Goal: Information Seeking & Learning: Understand process/instructions

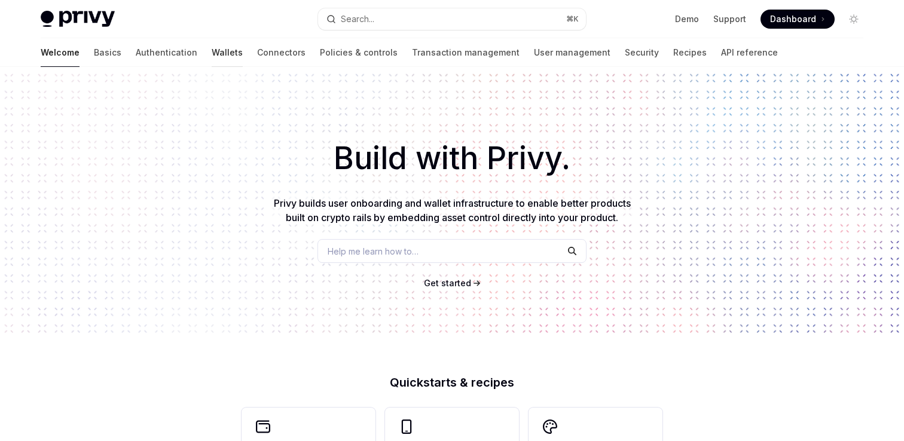
click at [212, 53] on link "Wallets" at bounding box center [227, 52] width 31 height 29
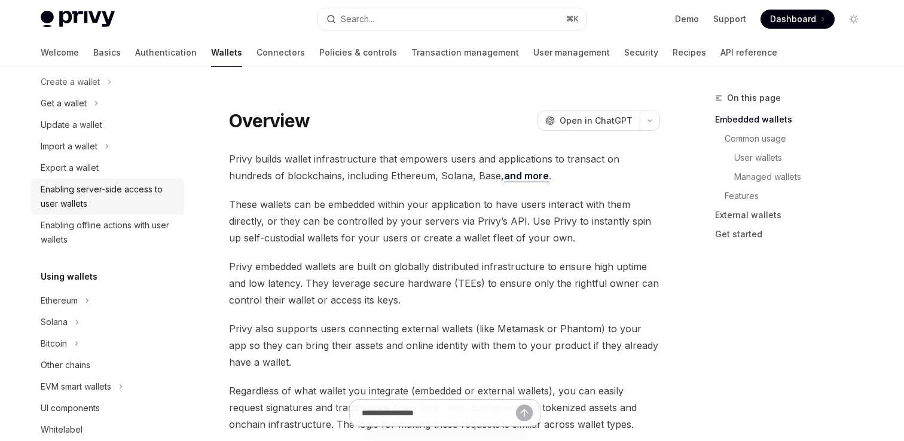
scroll to position [163, 0]
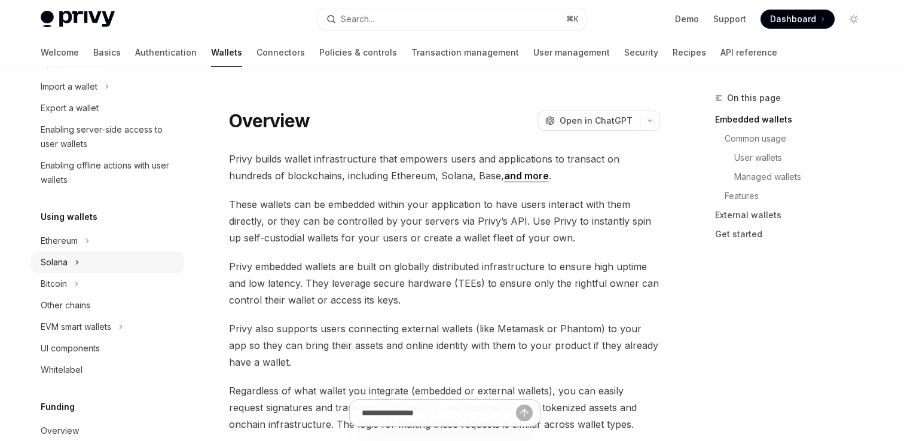
click at [68, 257] on div "Solana" at bounding box center [107, 263] width 153 height 22
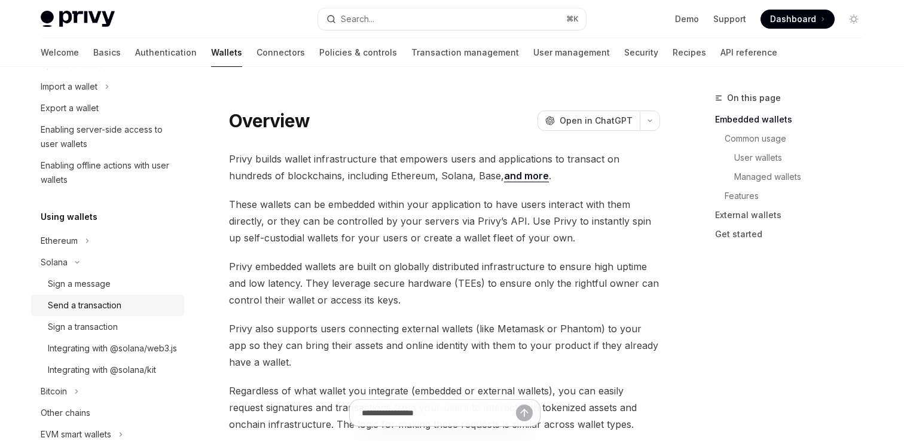
click at [101, 303] on div "Send a transaction" at bounding box center [85, 305] width 74 height 14
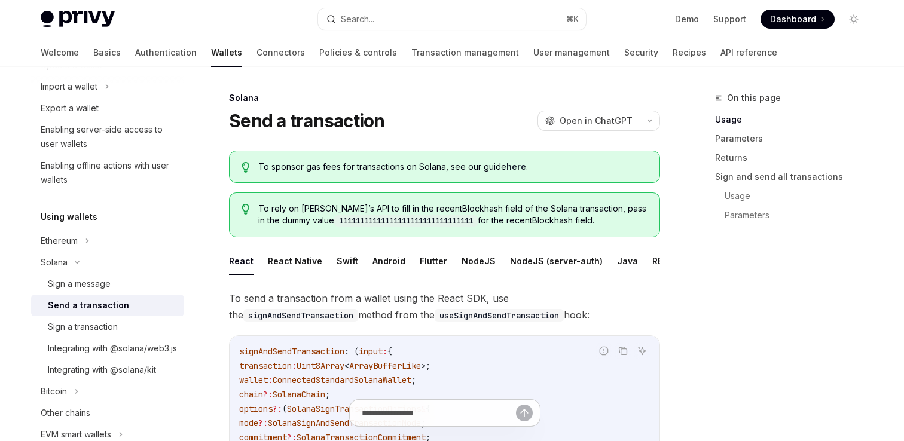
click at [101, 303] on div "Send a transaction" at bounding box center [88, 305] width 81 height 14
type textarea "*"
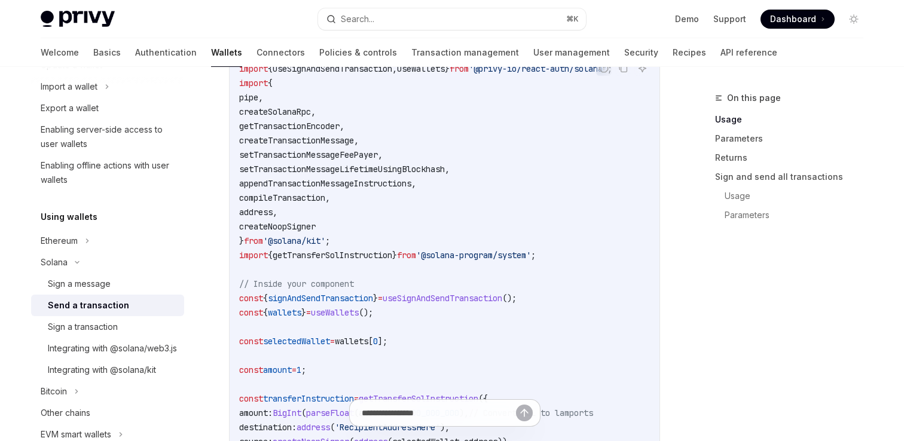
scroll to position [511, 0]
